Goal: Information Seeking & Learning: Learn about a topic

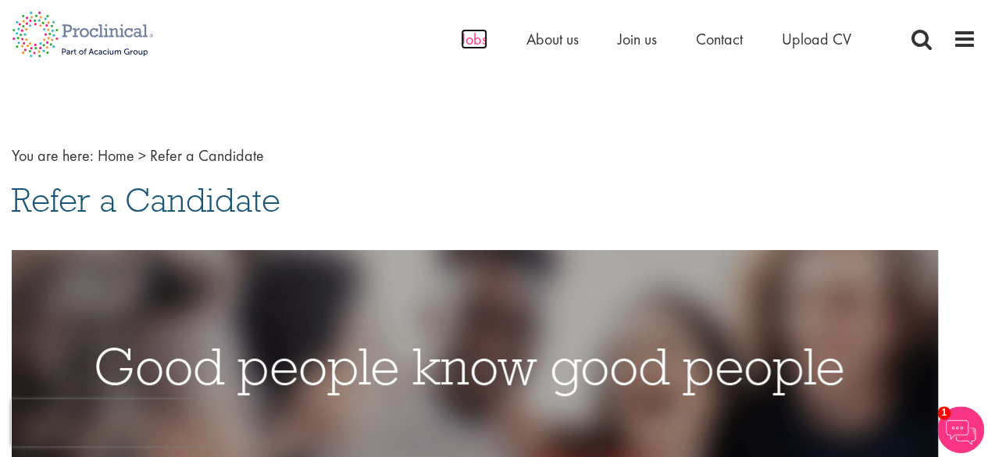
click at [461, 39] on span "Jobs" at bounding box center [474, 39] width 27 height 20
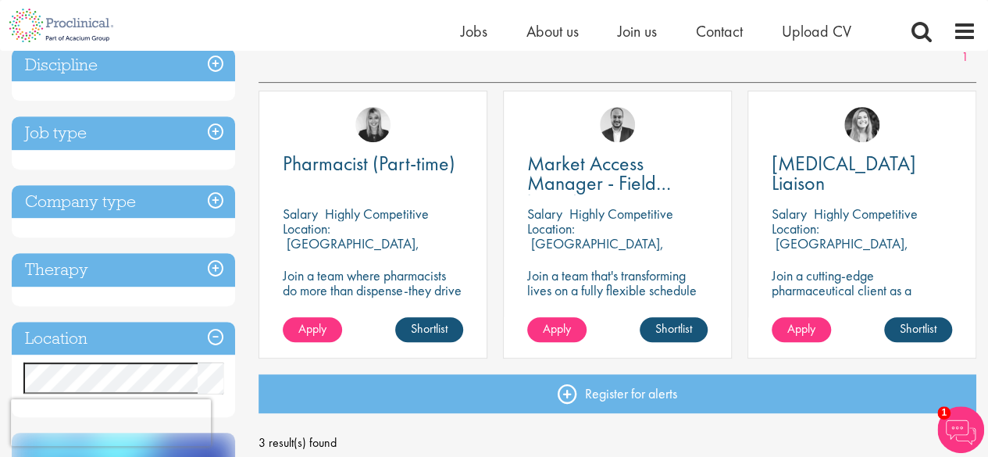
scroll to position [234, 0]
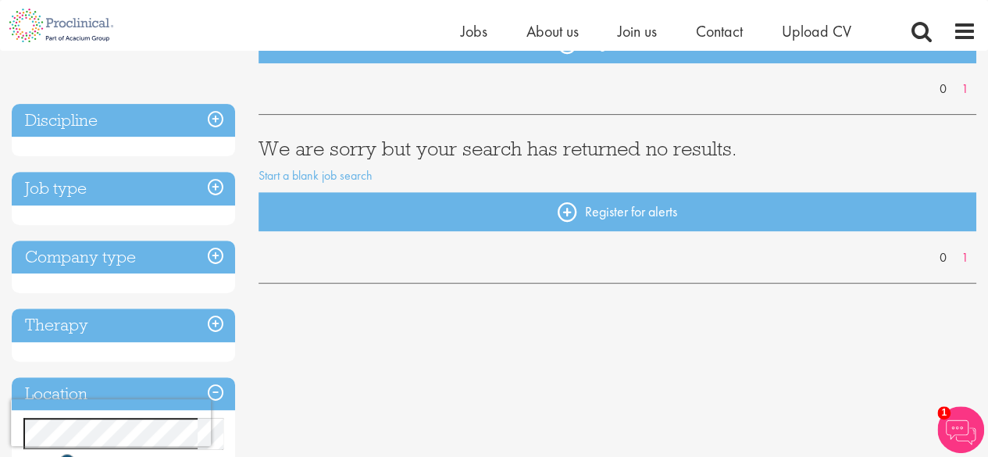
scroll to position [234, 0]
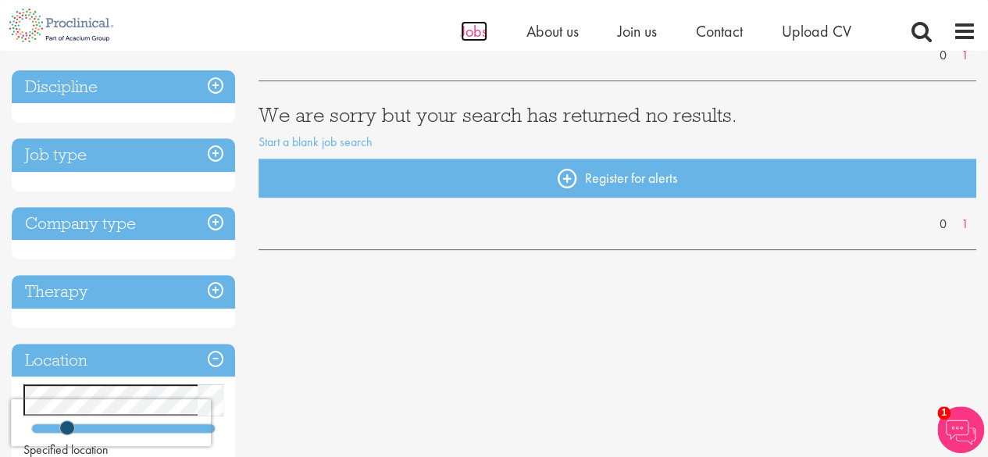
click at [472, 32] on span "Jobs" at bounding box center [474, 31] width 27 height 20
